Goal: Task Accomplishment & Management: Manage account settings

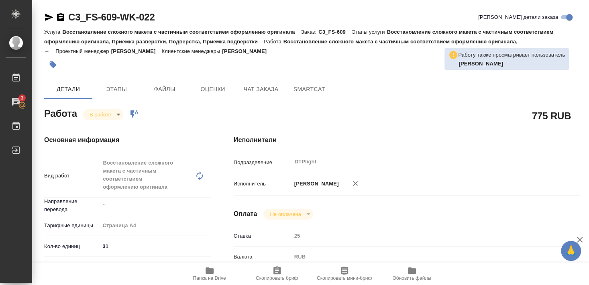
scroll to position [130, 0]
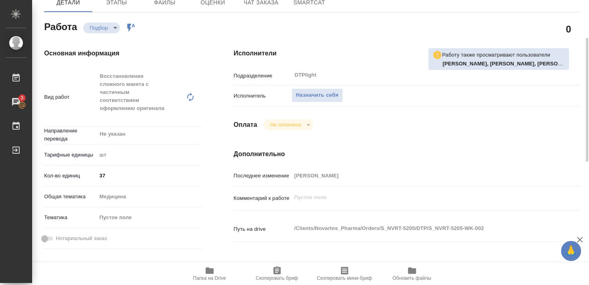
scroll to position [130, 0]
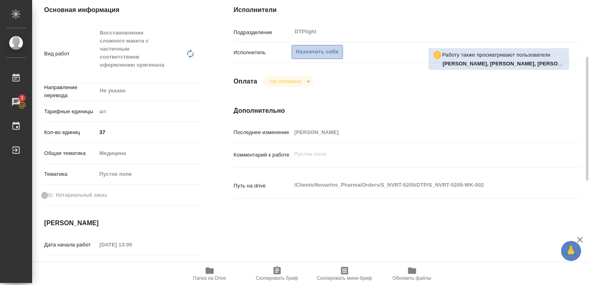
click at [321, 47] on span "Назначить себя" at bounding box center [317, 51] width 43 height 9
click at [323, 47] on span "Назначить себя" at bounding box center [317, 51] width 43 height 9
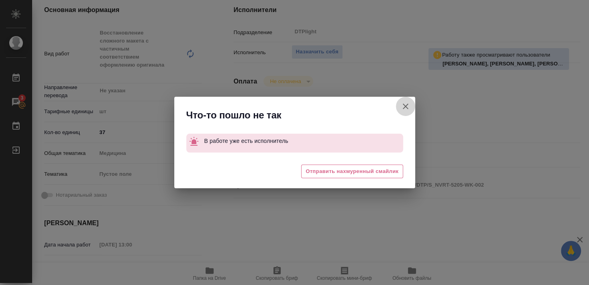
click at [404, 104] on icon "button" at bounding box center [405, 107] width 10 height 10
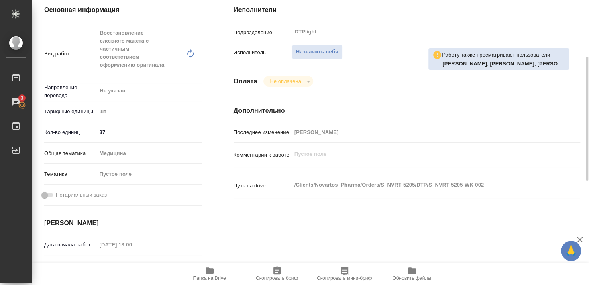
scroll to position [0, 0]
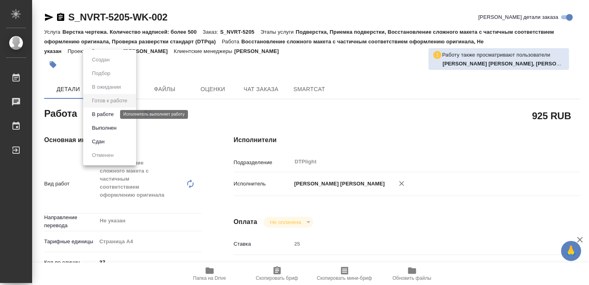
click at [112, 114] on button "В работе" at bounding box center [102, 114] width 26 height 9
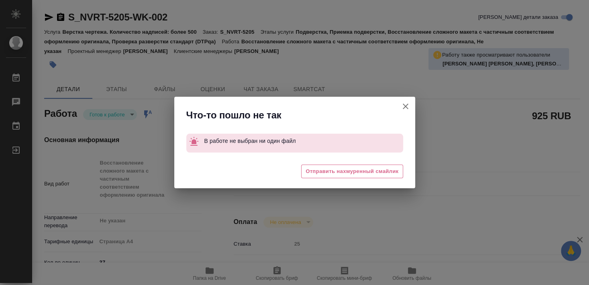
type textarea "x"
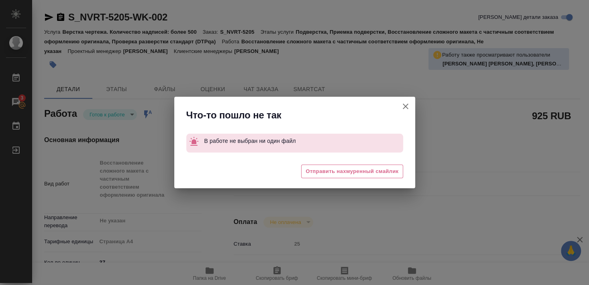
type textarea "x"
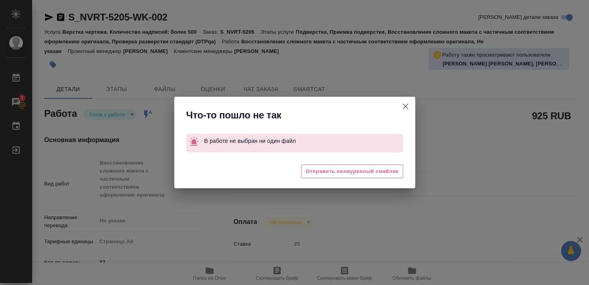
click at [408, 104] on icon "button" at bounding box center [405, 107] width 10 height 10
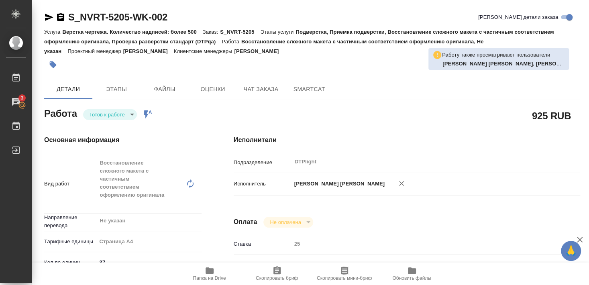
type textarea "x"
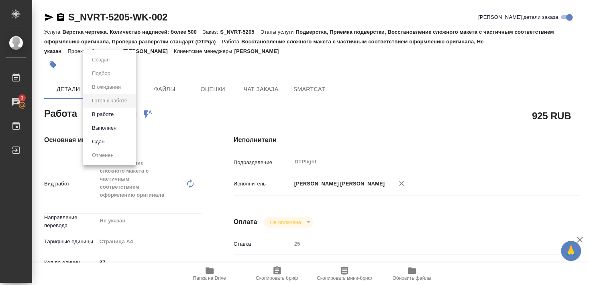
click at [107, 114] on button "В работе" at bounding box center [102, 114] width 26 height 9
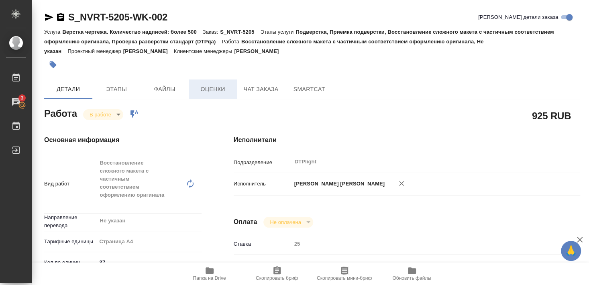
type textarea "x"
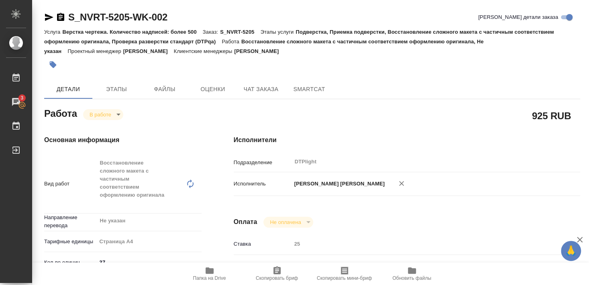
type textarea "x"
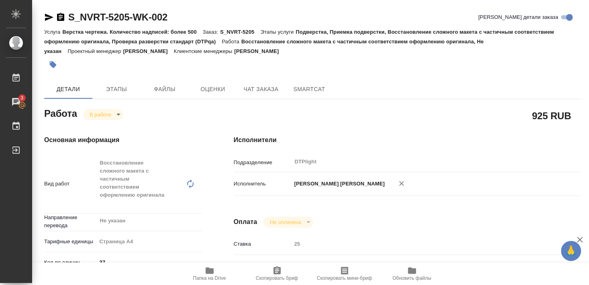
type textarea "x"
